Goal: Task Accomplishment & Management: Complete application form

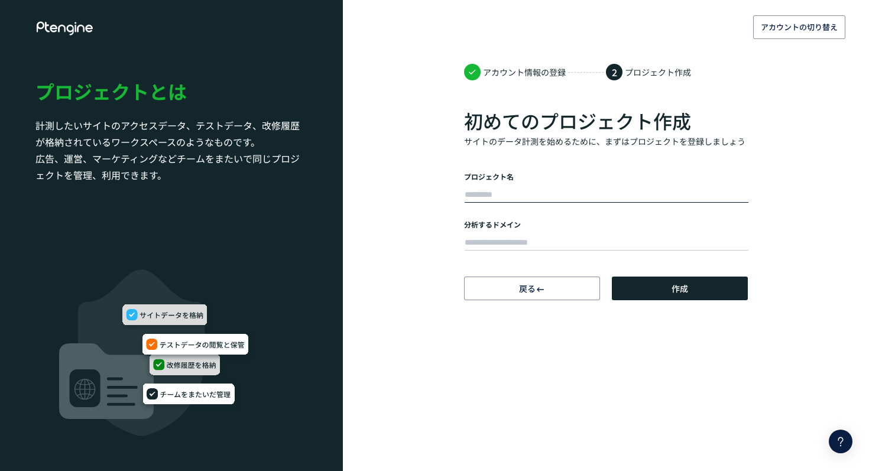
click at [558, 193] on input "text" at bounding box center [607, 195] width 284 height 17
click at [561, 179] on label "プロジェクト名" at bounding box center [606, 176] width 284 height 10
click at [520, 182] on div at bounding box center [606, 194] width 284 height 24
click at [517, 195] on input "text" at bounding box center [607, 195] width 284 height 17
click at [497, 241] on input "text" at bounding box center [607, 243] width 284 height 17
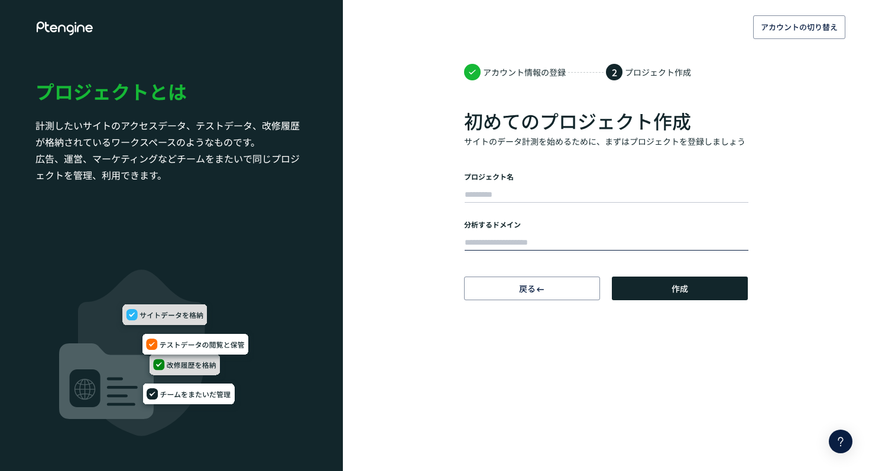
click at [423, 272] on div "アカウントの切り替え アカウント情報の登録 2 プロジェクト作成 初めてのプロジェクト作成 サイトのデータ計測を始めるために、まずはプロジェクトを登録しましょ…" at bounding box center [434, 150] width 869 height 300
click at [503, 286] on button "戻る" at bounding box center [532, 289] width 136 height 24
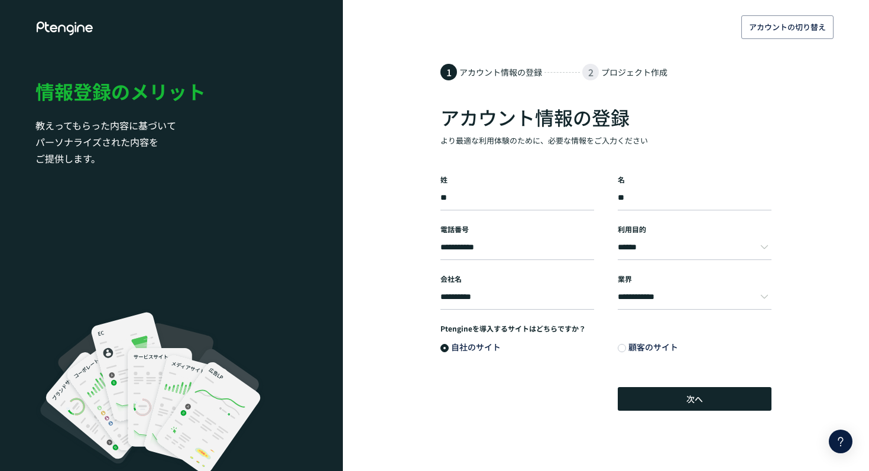
click at [765, 41] on div "アカウントの切り替え" at bounding box center [600, 28] width 514 height 33
click at [791, 31] on span "アカウントの切り替え" at bounding box center [787, 27] width 77 height 19
